Goal: Contribute content: Contribute content

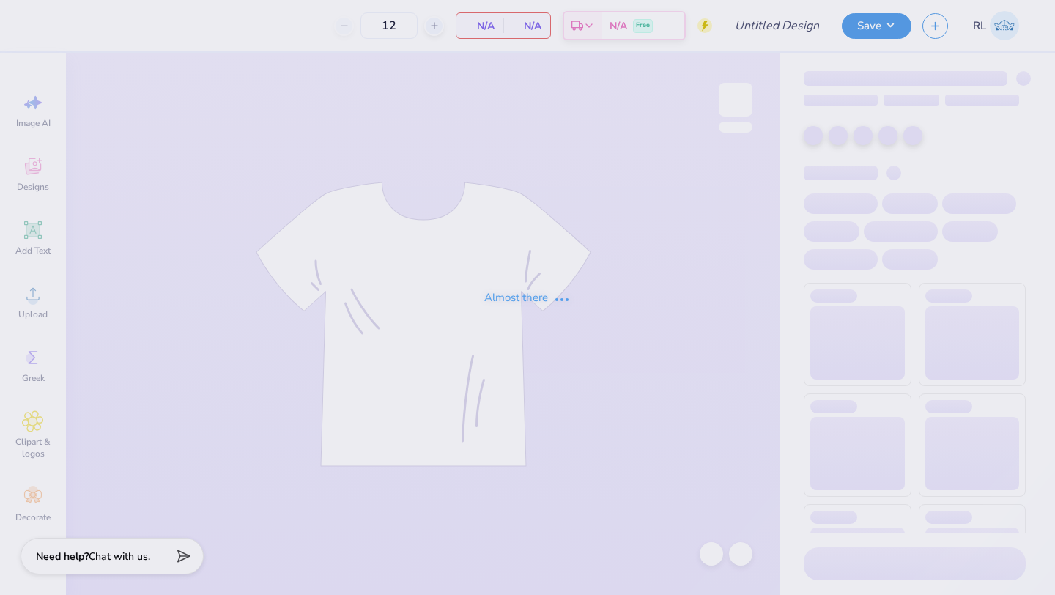
type input "PSU BAR HOODIE"
type input "24"
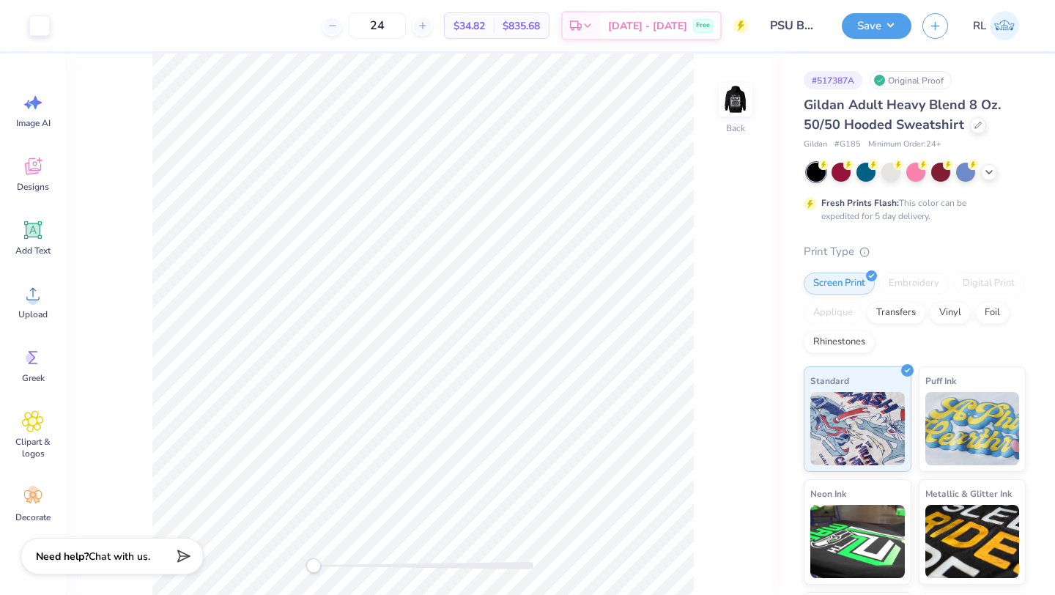
click at [998, 175] on div at bounding box center [916, 172] width 219 height 19
click at [981, 169] on div at bounding box center [989, 171] width 16 height 16
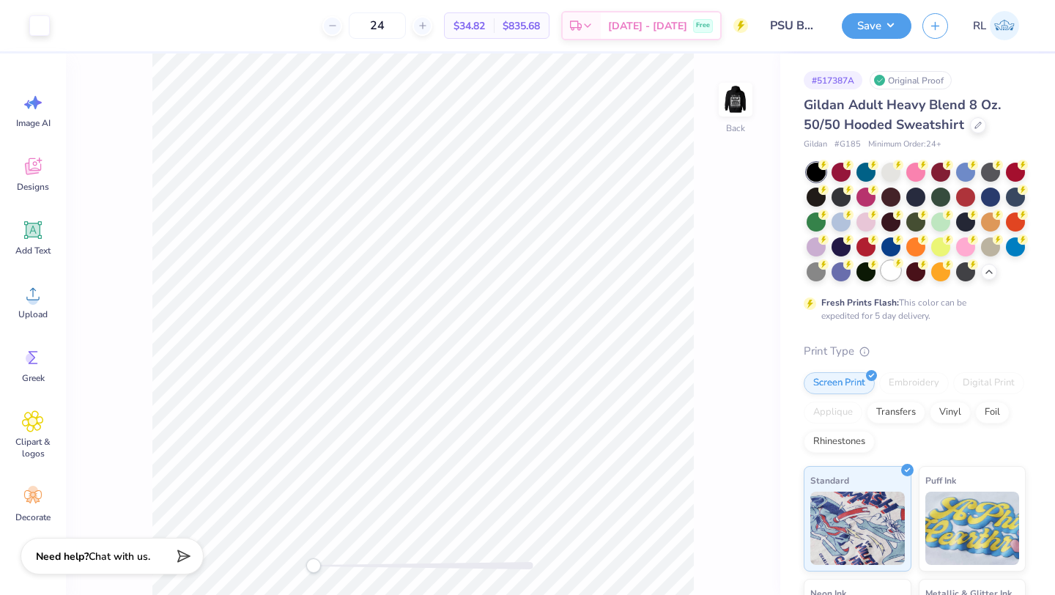
click at [891, 270] on div at bounding box center [891, 270] width 19 height 19
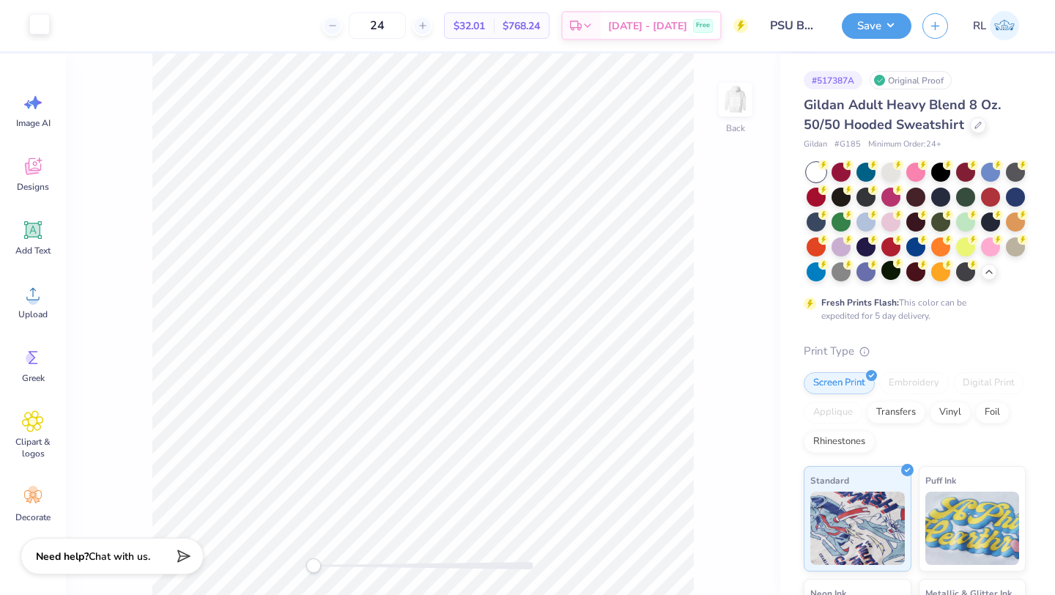
click at [40, 29] on div at bounding box center [39, 24] width 21 height 21
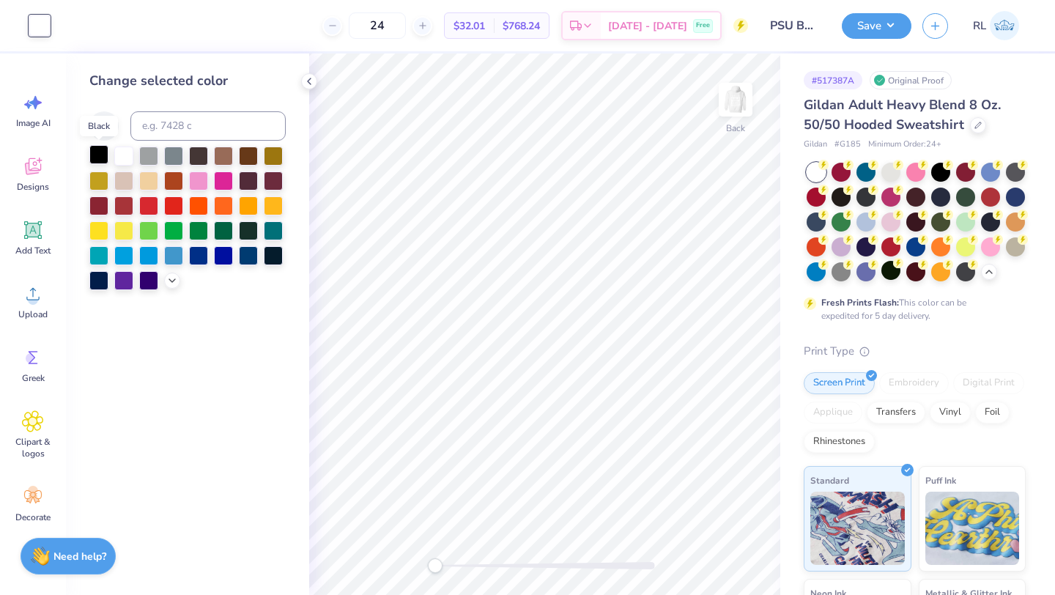
click at [105, 153] on div at bounding box center [98, 154] width 19 height 19
click at [729, 102] on img at bounding box center [736, 99] width 59 height 59
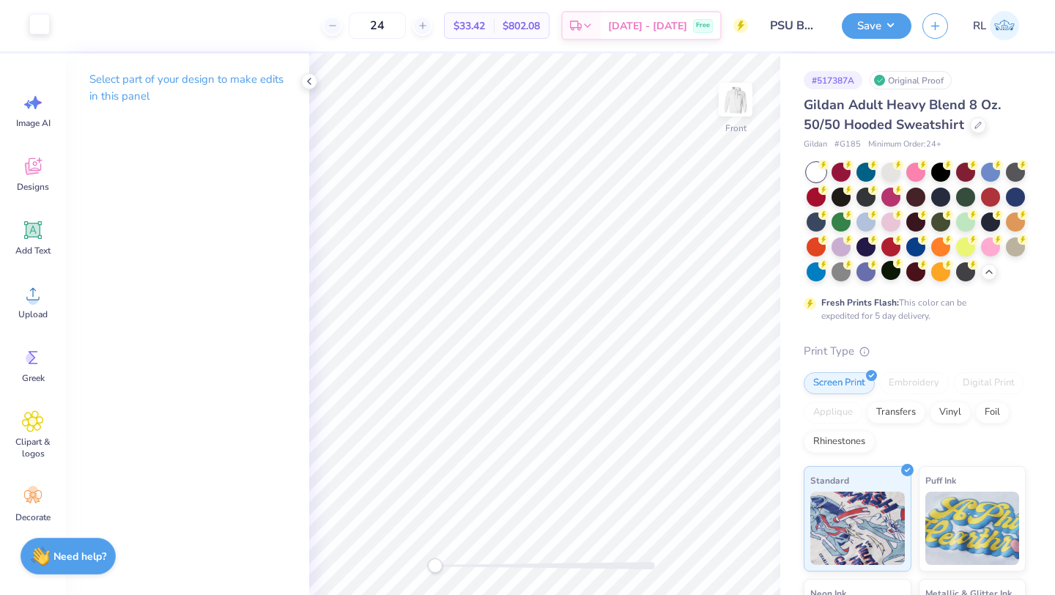
click at [43, 28] on div at bounding box center [39, 24] width 21 height 21
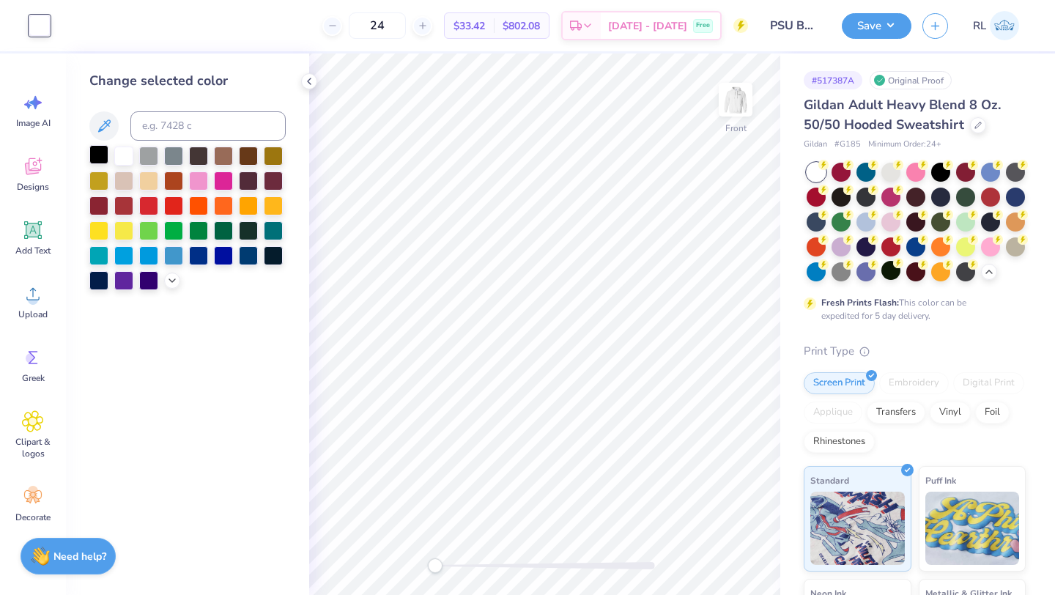
click at [96, 158] on div at bounding box center [98, 154] width 19 height 19
click at [869, 24] on button "Save" at bounding box center [877, 24] width 70 height 26
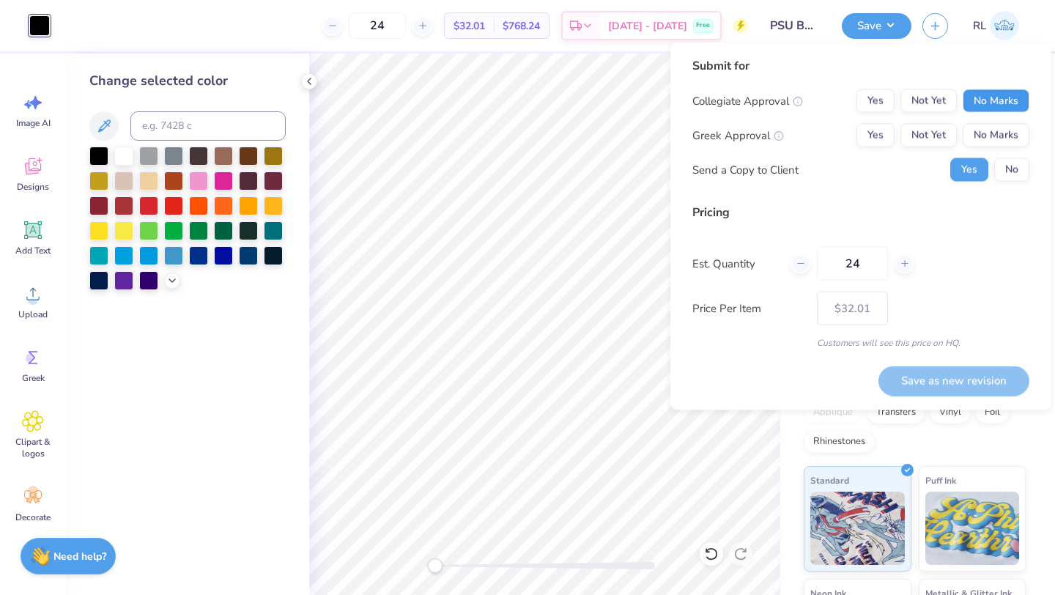
click at [995, 107] on button "No Marks" at bounding box center [996, 100] width 67 height 23
click at [992, 128] on button "No Marks" at bounding box center [996, 135] width 67 height 23
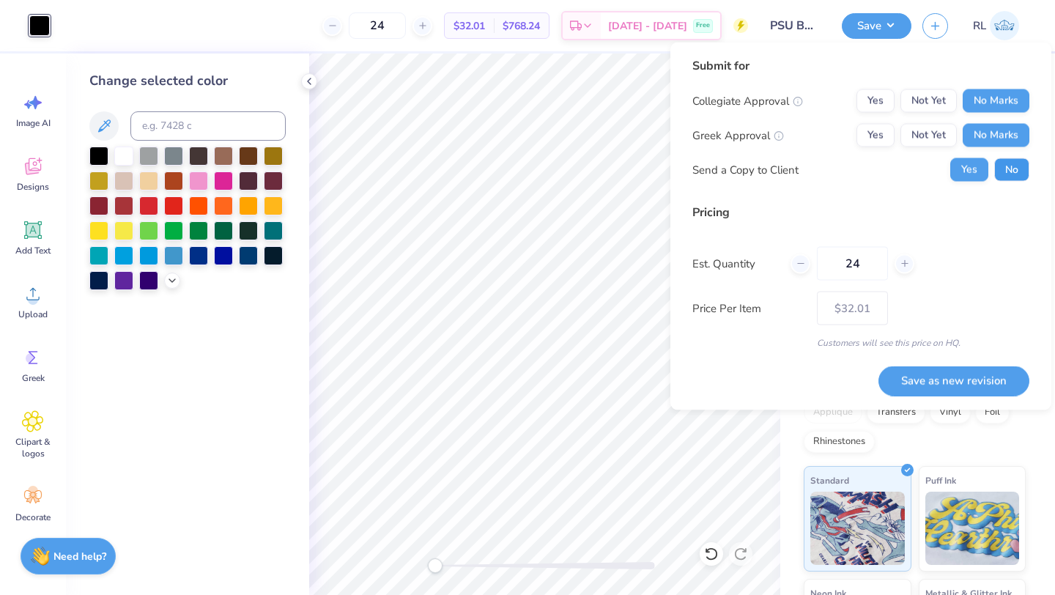
click at [1003, 173] on button "No" at bounding box center [1012, 169] width 35 height 23
click at [950, 380] on button "Save as new revision" at bounding box center [954, 381] width 151 height 30
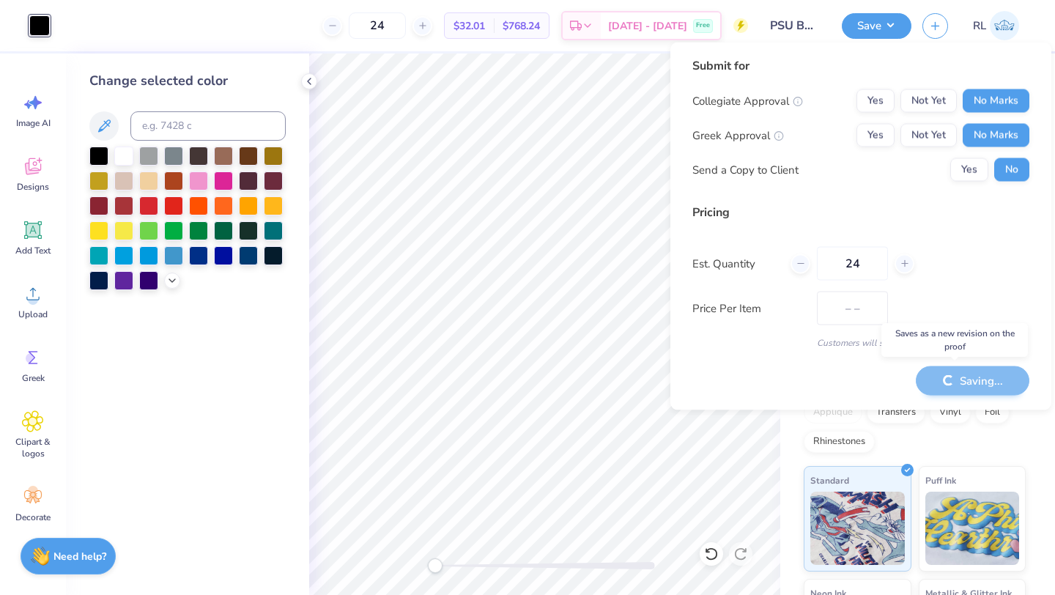
type input "$32.01"
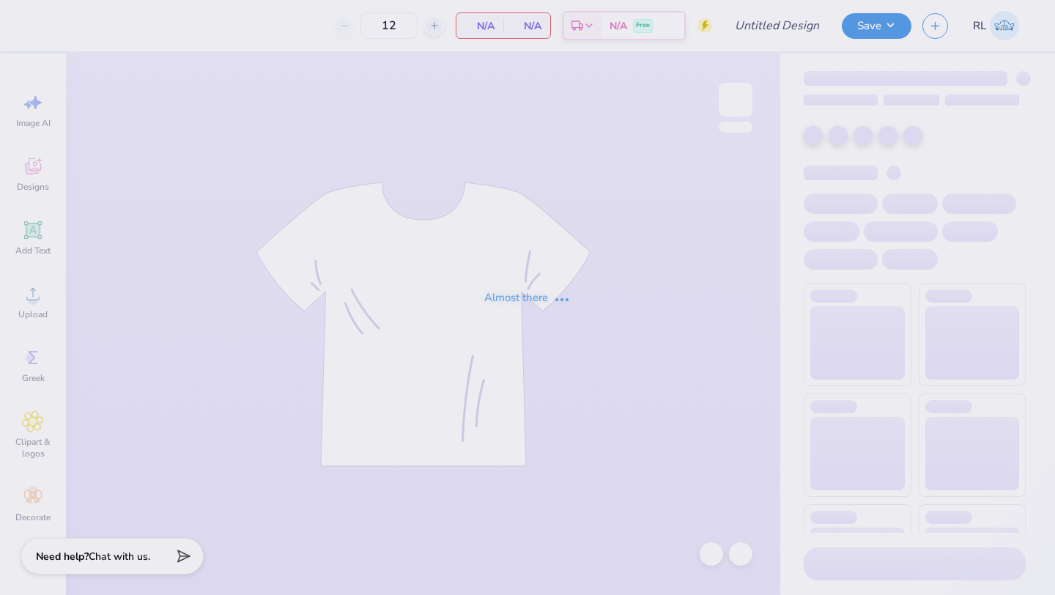
type input "PSU BAR HOODIE"
type input "24"
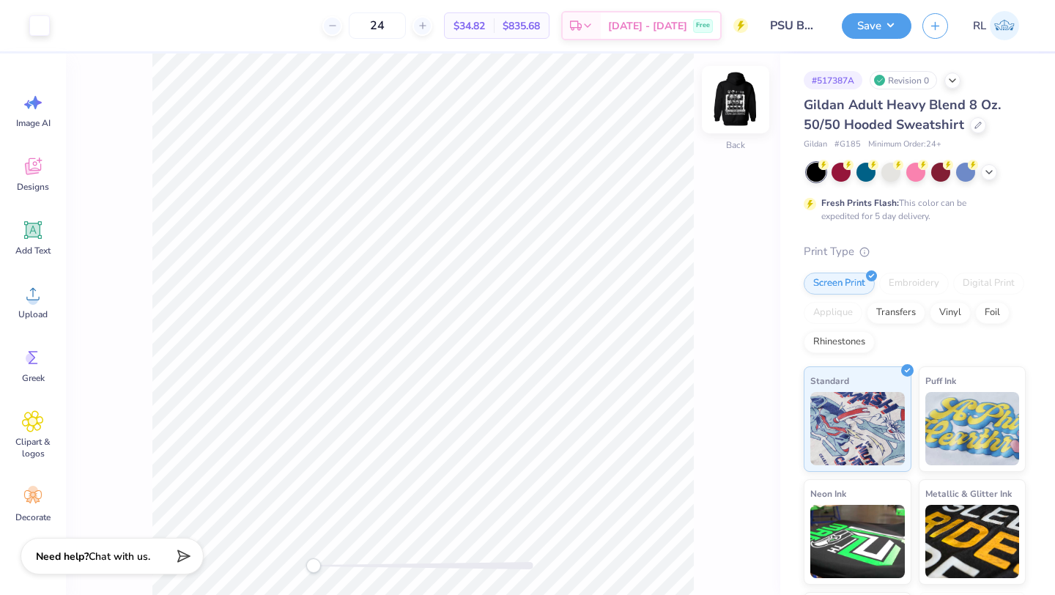
click at [746, 100] on img at bounding box center [736, 99] width 59 height 59
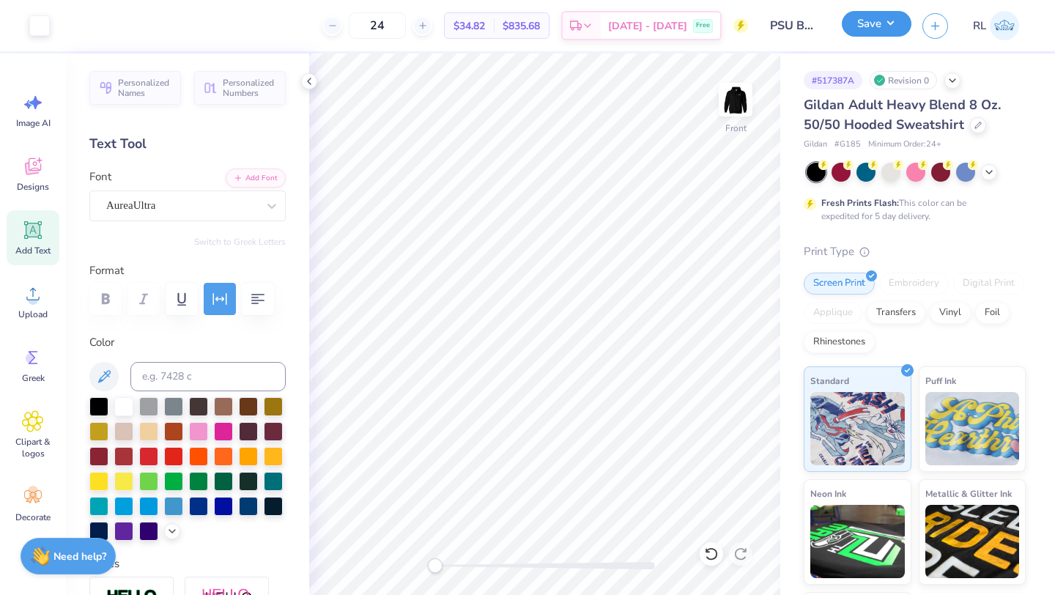
click at [862, 37] on div "Save" at bounding box center [877, 26] width 70 height 26
click at [863, 25] on button "Save" at bounding box center [877, 24] width 70 height 26
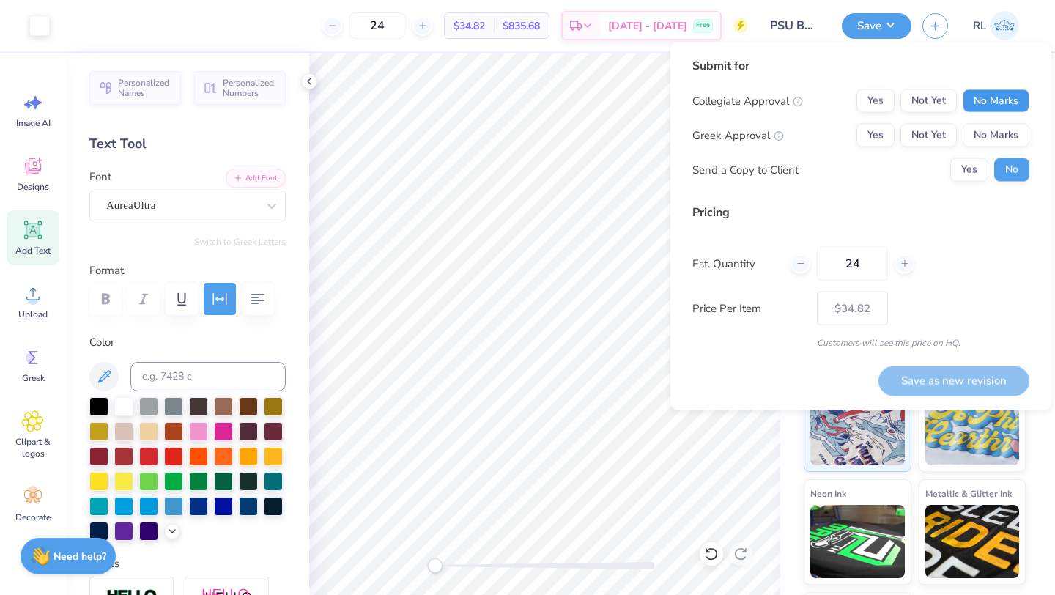
click at [1000, 107] on button "No Marks" at bounding box center [996, 100] width 67 height 23
click at [992, 130] on button "No Marks" at bounding box center [996, 135] width 67 height 23
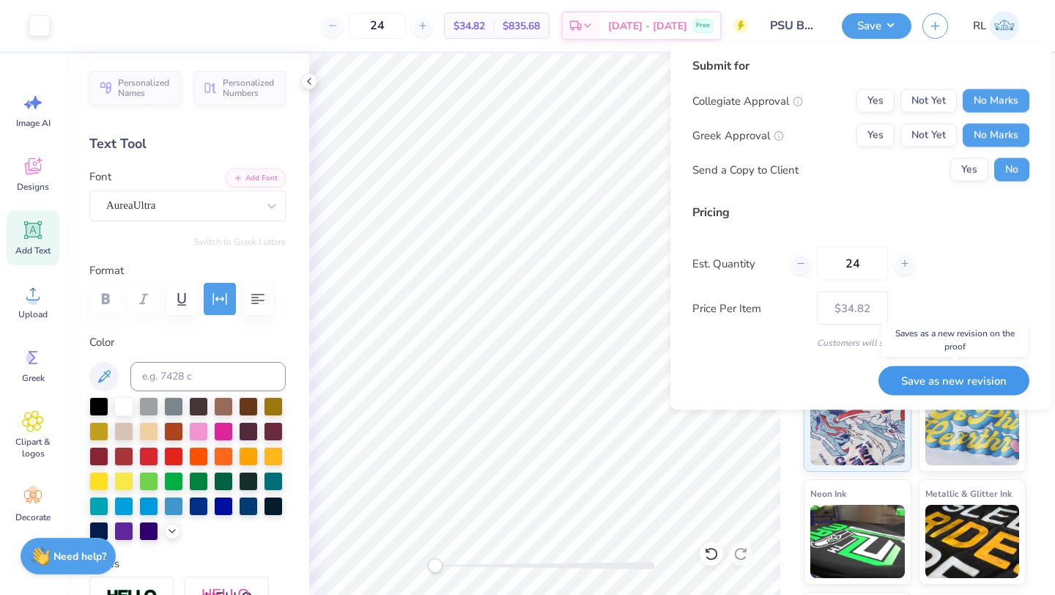
click at [976, 384] on button "Save as new revision" at bounding box center [954, 381] width 151 height 30
type input "$34.82"
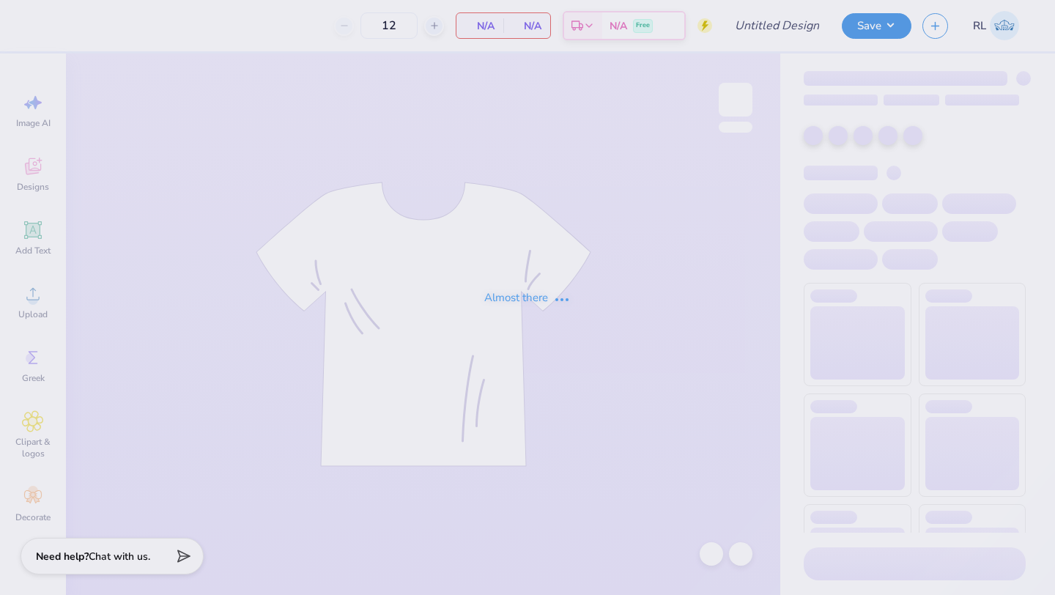
type input "PSU BAR HOODIE"
type input "24"
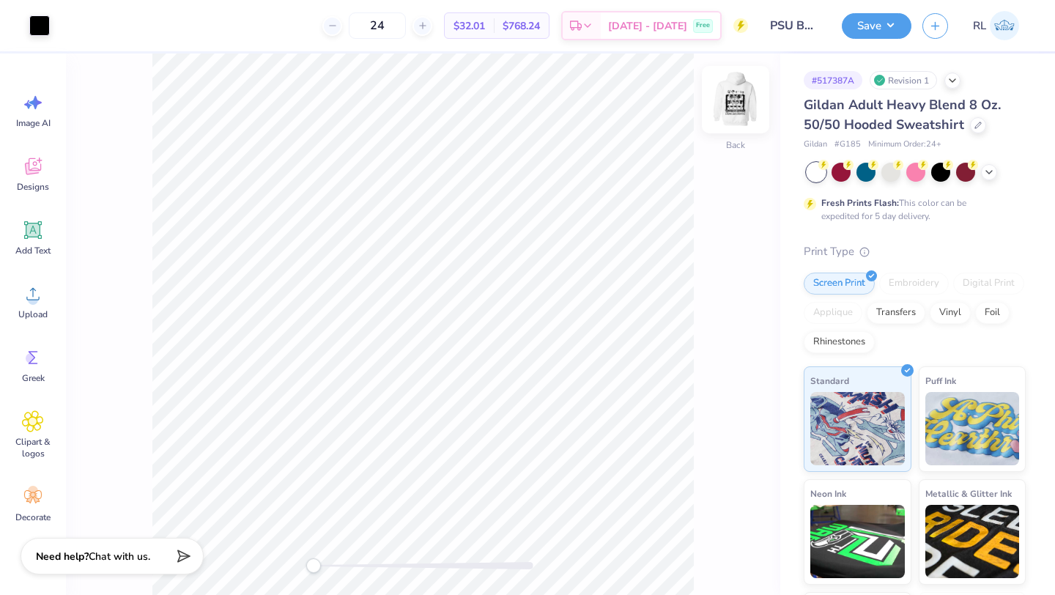
click at [752, 115] on img at bounding box center [736, 99] width 59 height 59
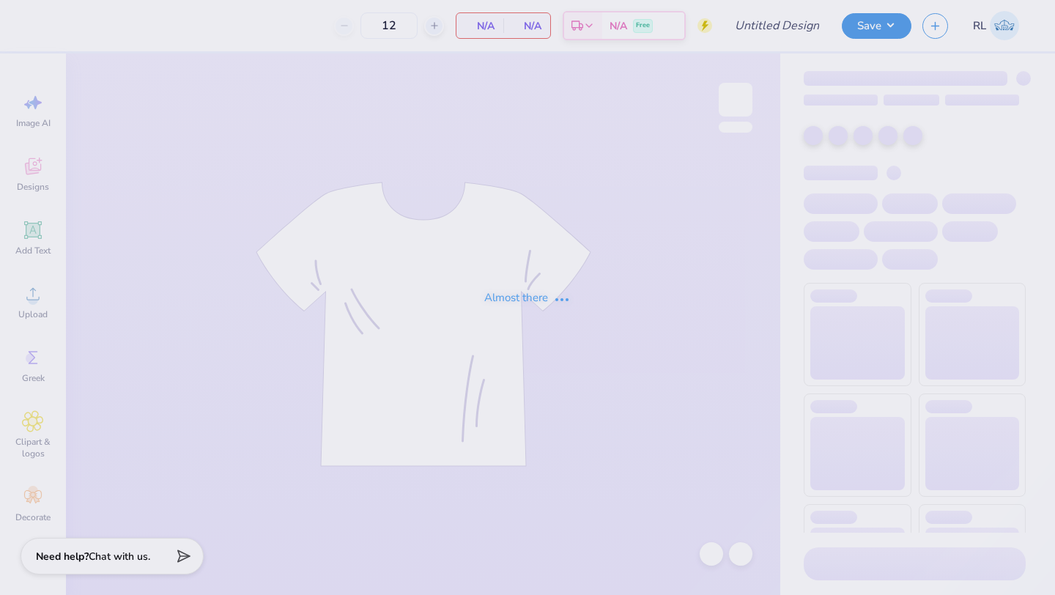
type input "PSU BAR HOODIE"
type input "24"
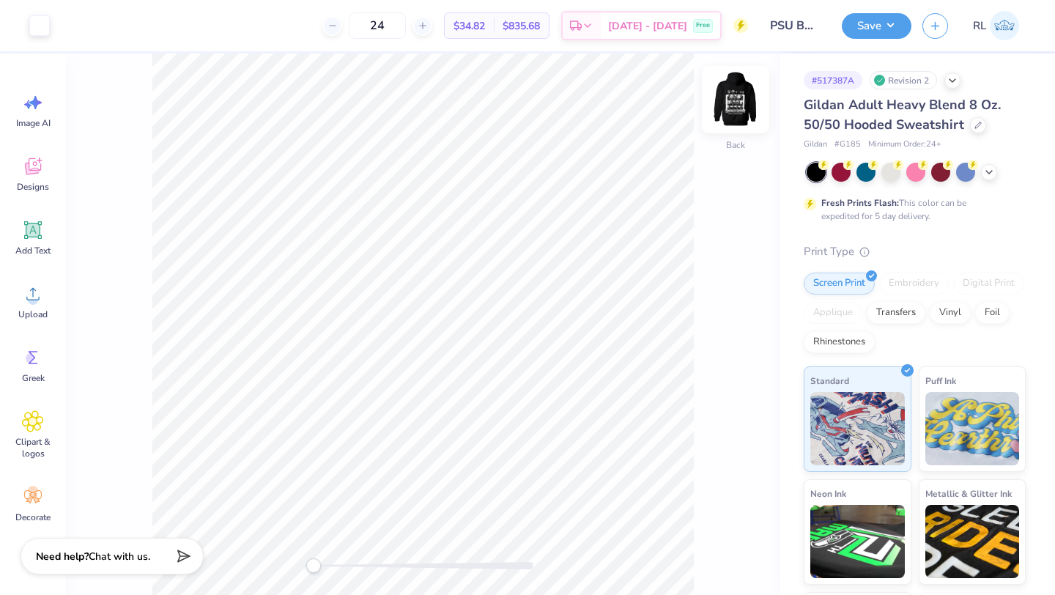
click at [749, 104] on img at bounding box center [736, 99] width 59 height 59
click at [984, 169] on icon at bounding box center [990, 171] width 12 height 12
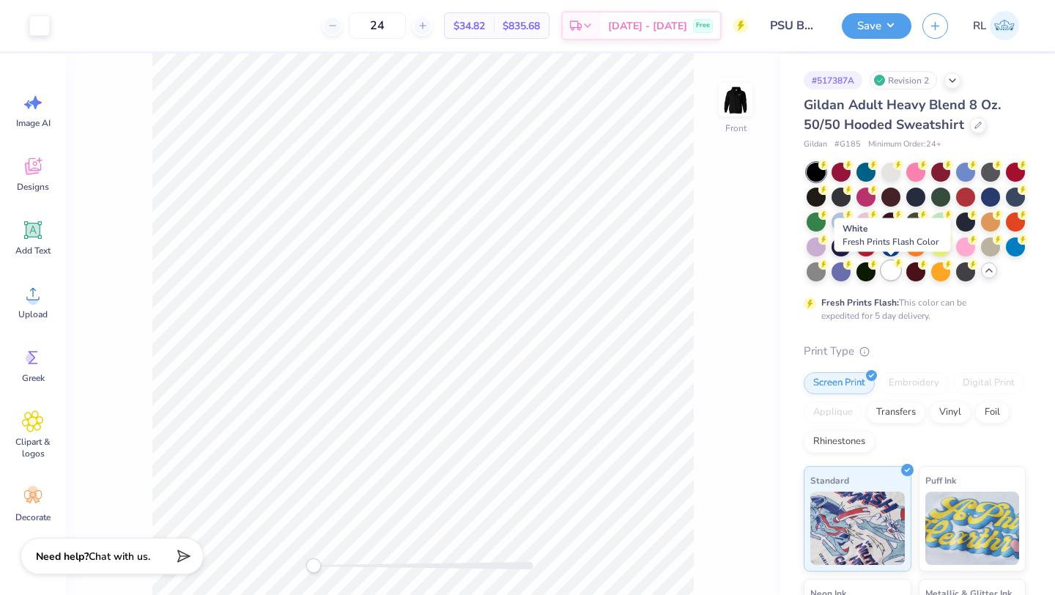
click at [893, 270] on div at bounding box center [891, 270] width 19 height 19
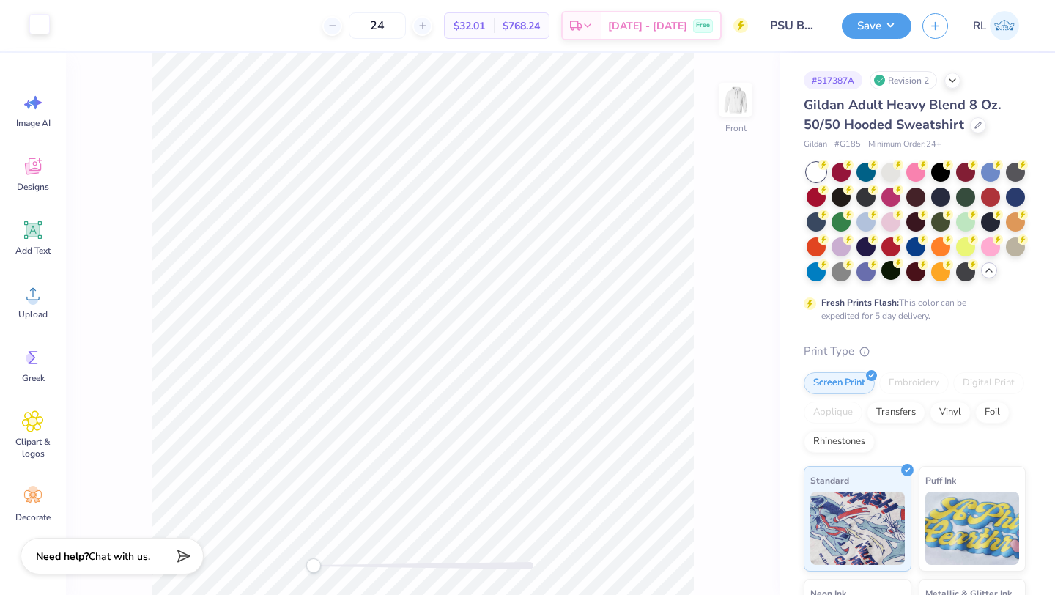
click at [38, 32] on div at bounding box center [39, 24] width 21 height 21
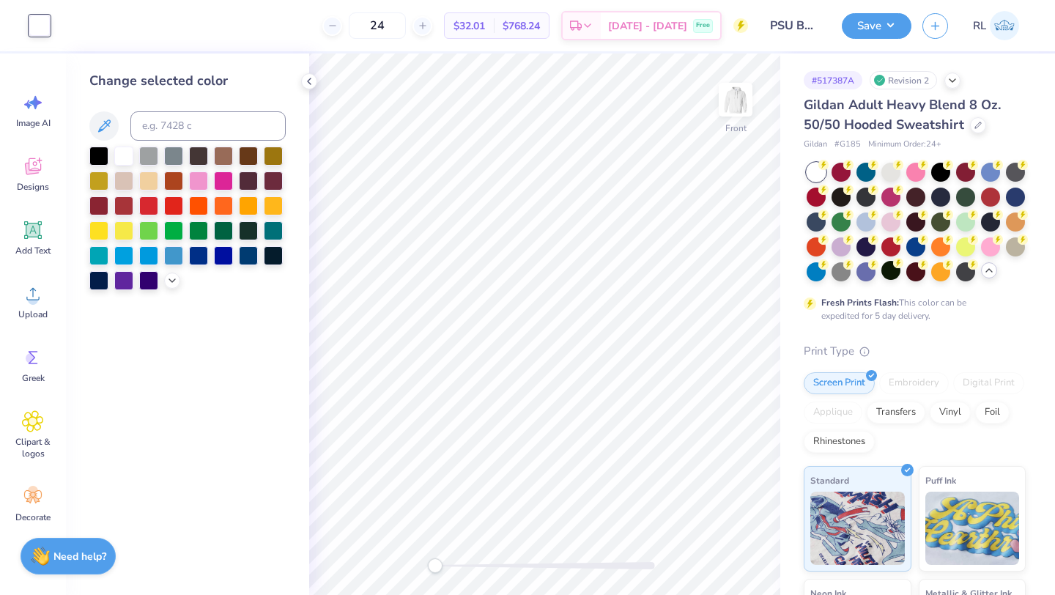
click at [95, 167] on div at bounding box center [187, 219] width 196 height 144
click at [95, 160] on div at bounding box center [98, 154] width 19 height 19
click at [728, 88] on img at bounding box center [736, 99] width 59 height 59
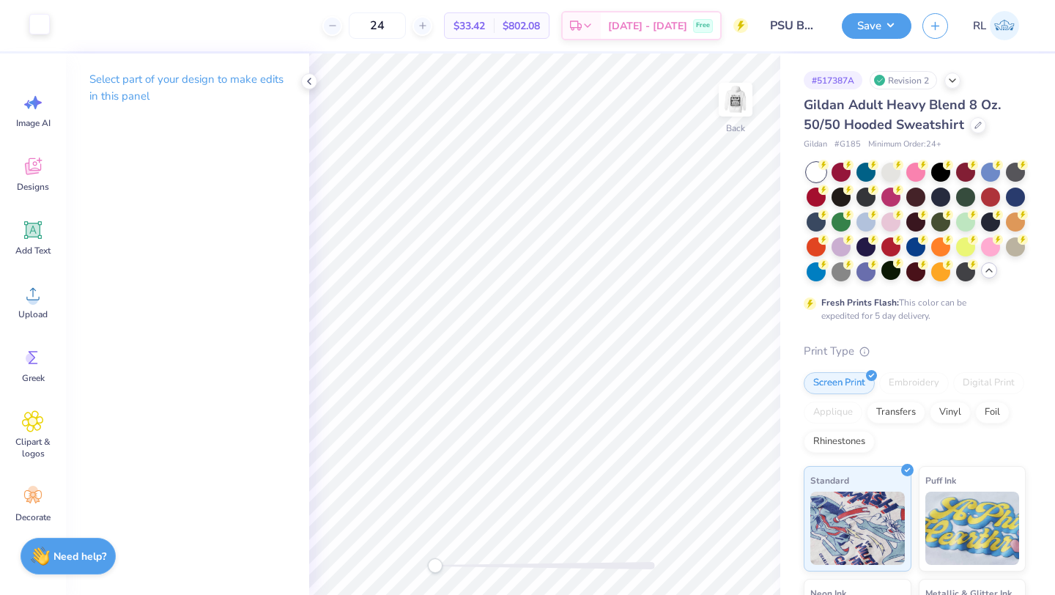
click at [29, 23] on div at bounding box center [39, 24] width 21 height 21
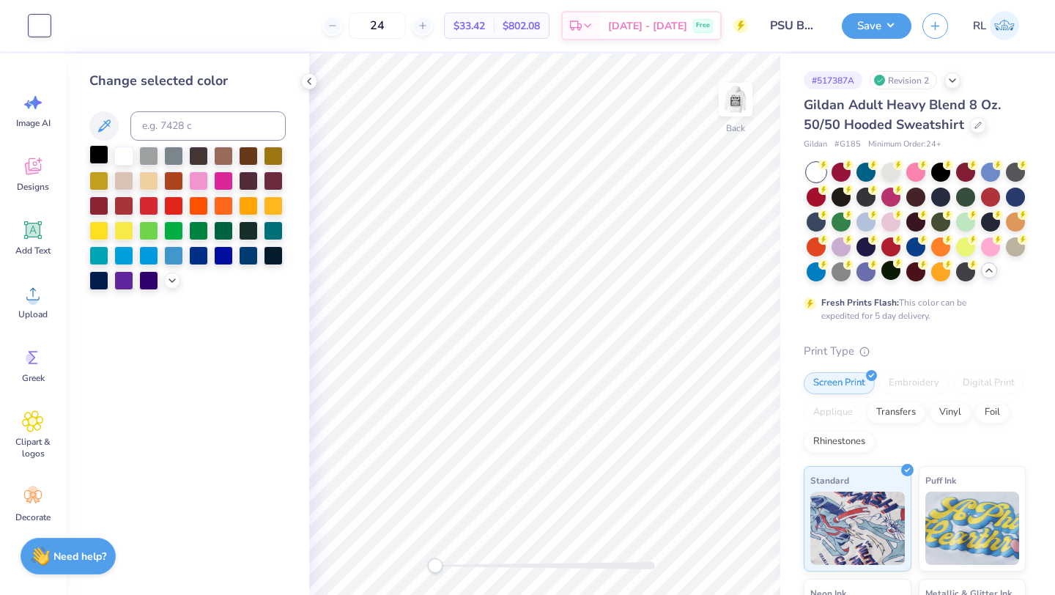
click at [93, 151] on div at bounding box center [98, 154] width 19 height 19
click at [882, 32] on button "Save" at bounding box center [877, 24] width 70 height 26
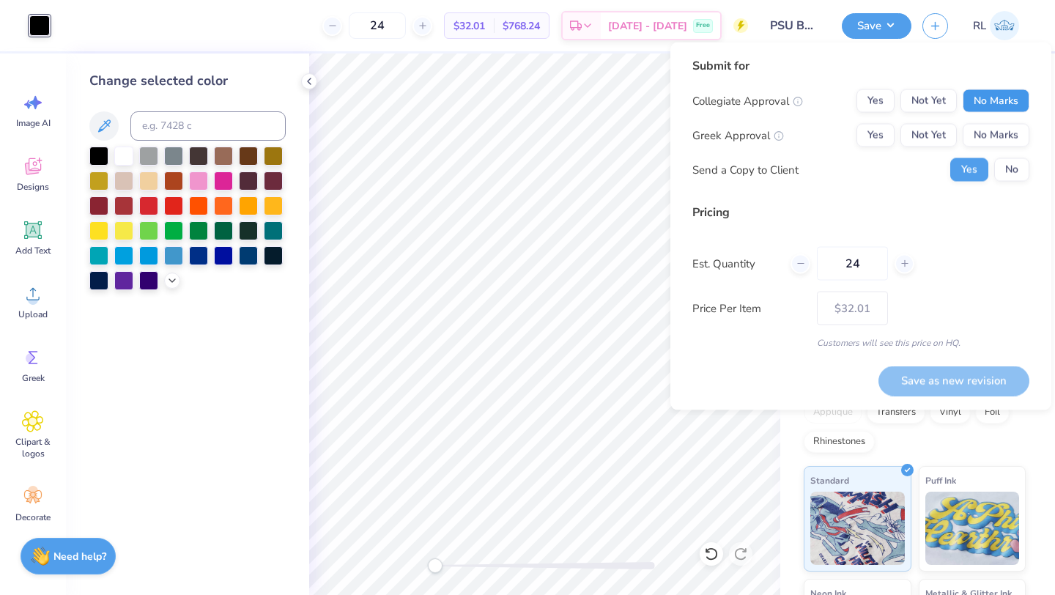
click at [1003, 104] on button "No Marks" at bounding box center [996, 100] width 67 height 23
click at [989, 129] on button "No Marks" at bounding box center [996, 135] width 67 height 23
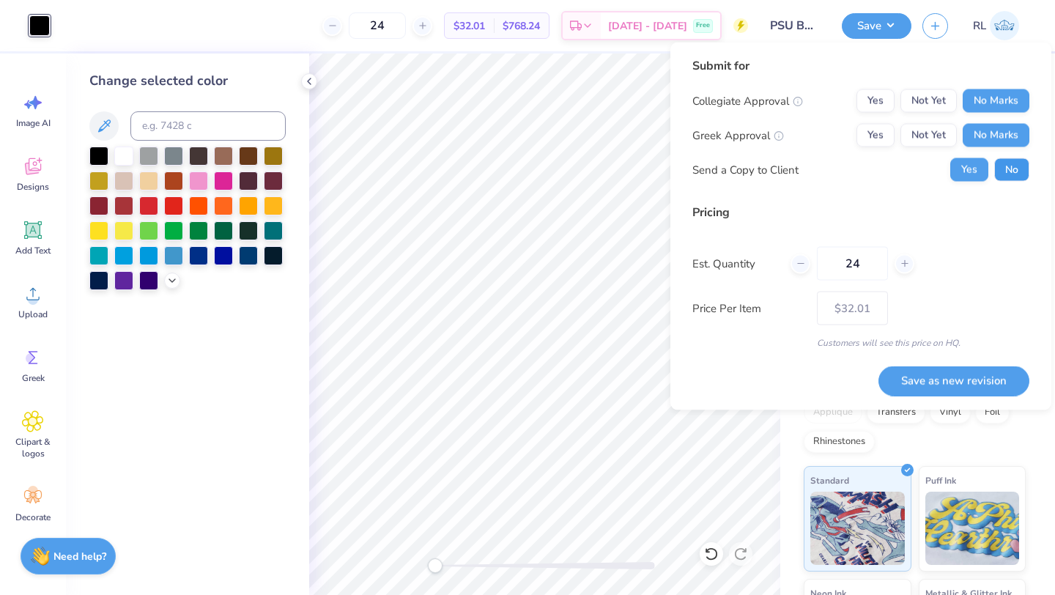
click at [1010, 173] on button "No" at bounding box center [1012, 169] width 35 height 23
click at [939, 383] on button "Save as new revision" at bounding box center [954, 381] width 151 height 30
type input "$32.01"
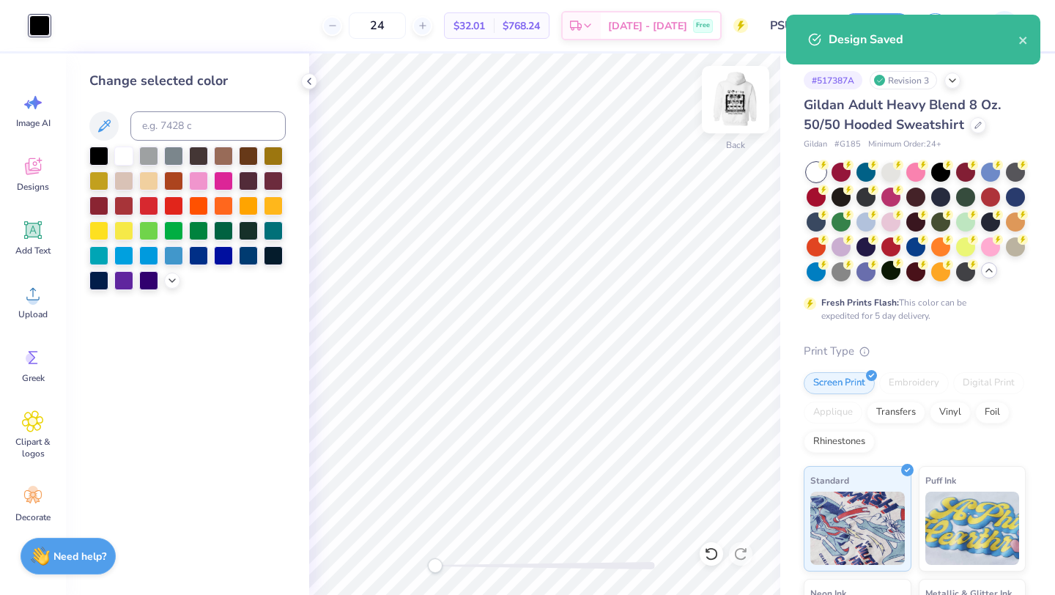
click at [738, 103] on img at bounding box center [736, 99] width 59 height 59
